Goal: Task Accomplishment & Management: Manage account settings

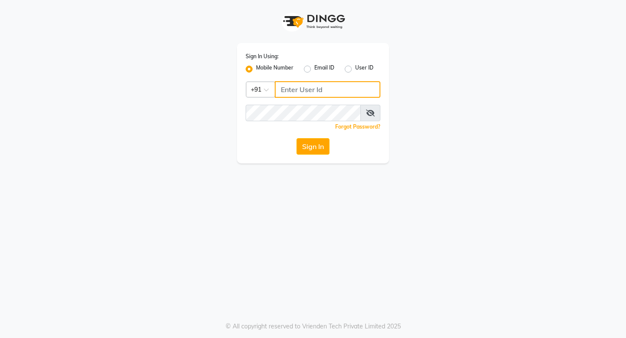
type input "9728722000"
click at [492, 166] on div "Sign In Using: Mobile Number Email ID User ID Country Code × [PHONE_NUMBER] Rem…" at bounding box center [313, 169] width 626 height 338
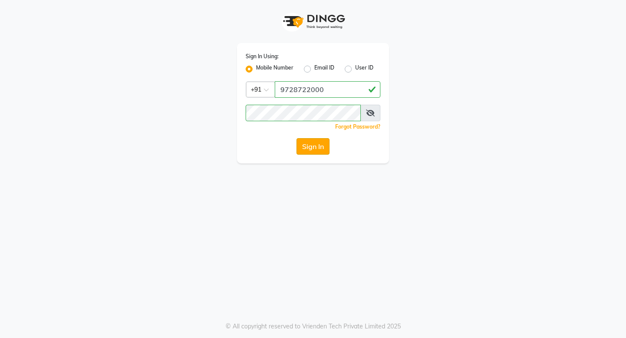
click at [320, 145] on button "Sign In" at bounding box center [313, 146] width 33 height 17
